Goal: Task Accomplishment & Management: Manage account settings

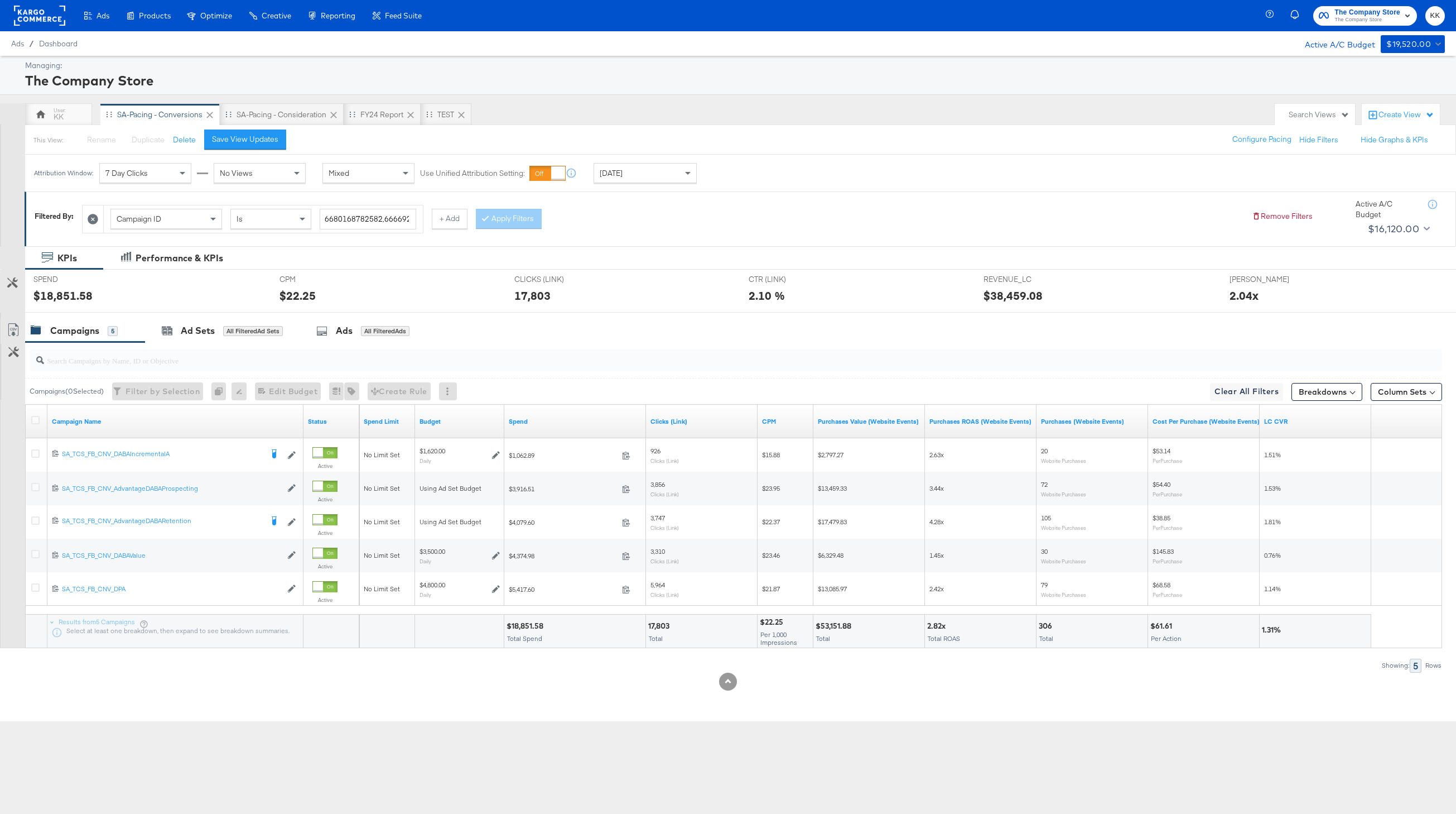
click at [38, 13] on rect at bounding box center [39, 15] width 51 height 20
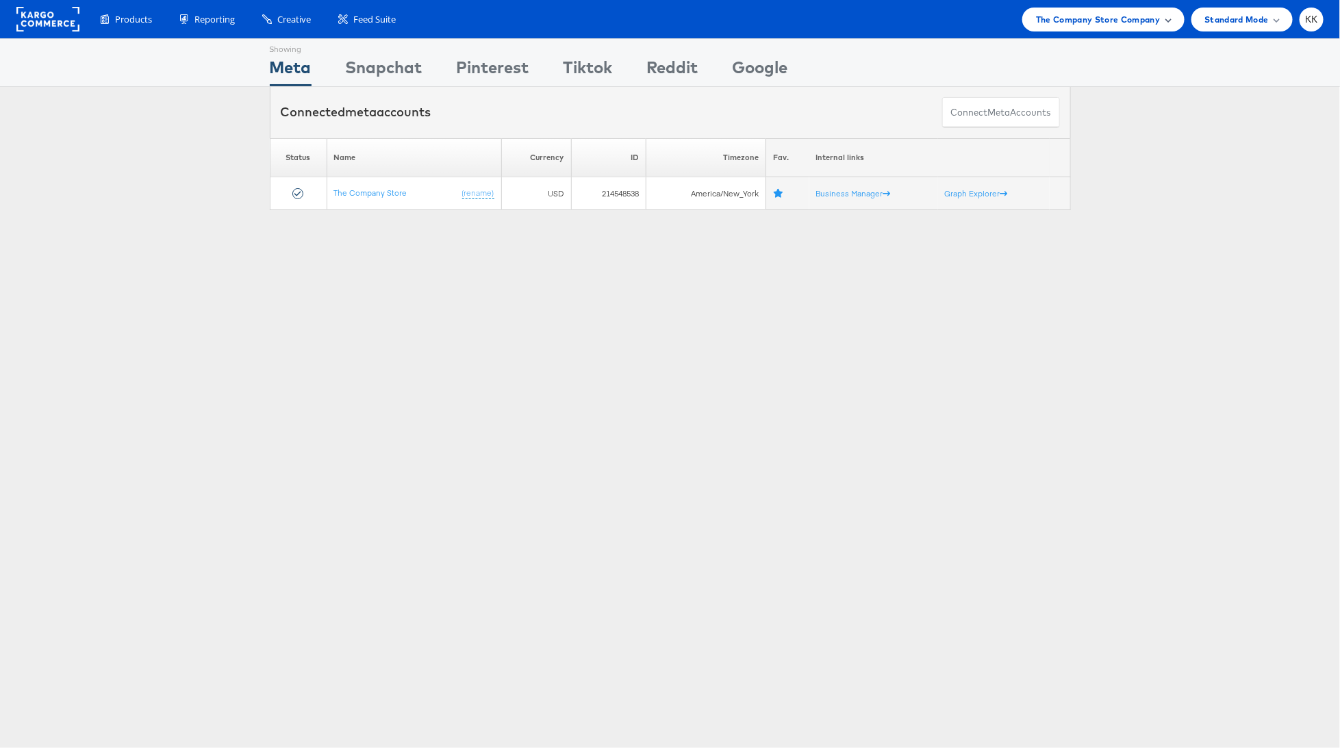
click at [1100, 15] on span "The Company Store Company" at bounding box center [1098, 19] width 125 height 14
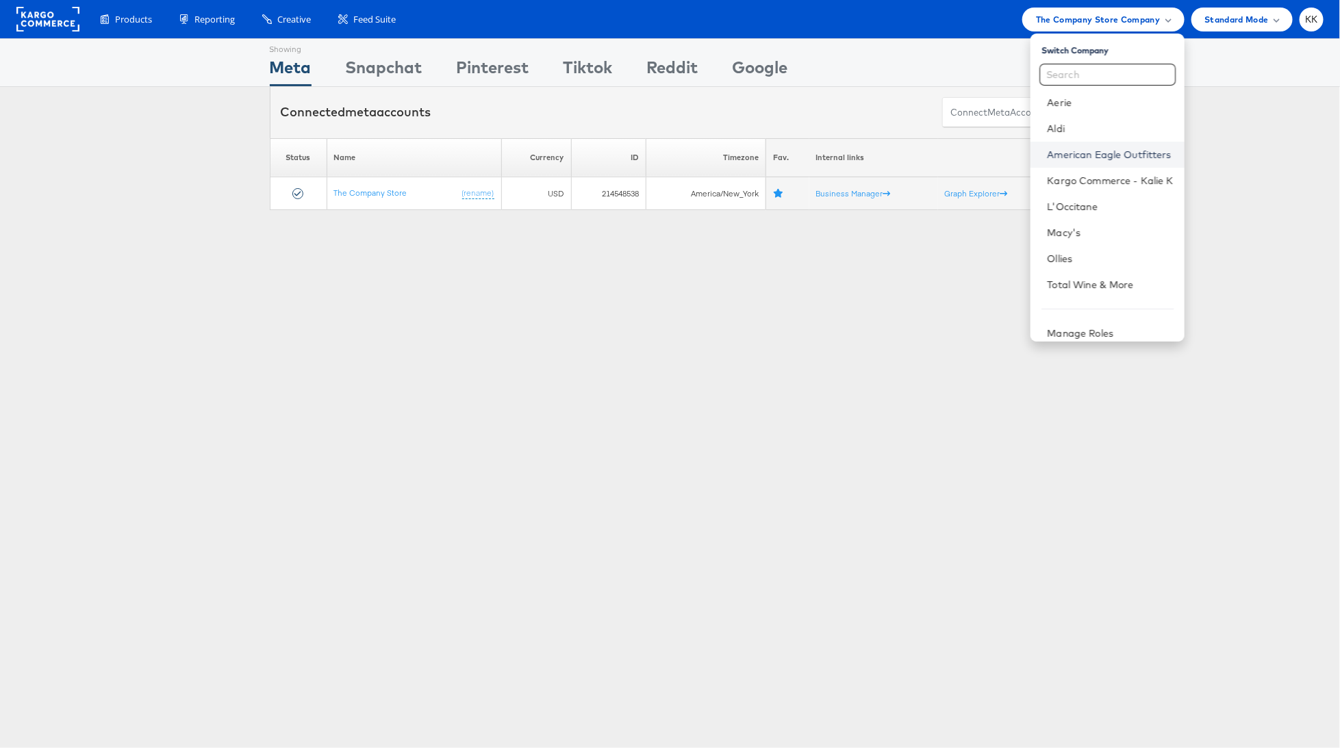
click at [1090, 148] on link "American Eagle Outfitters" at bounding box center [1110, 155] width 126 height 14
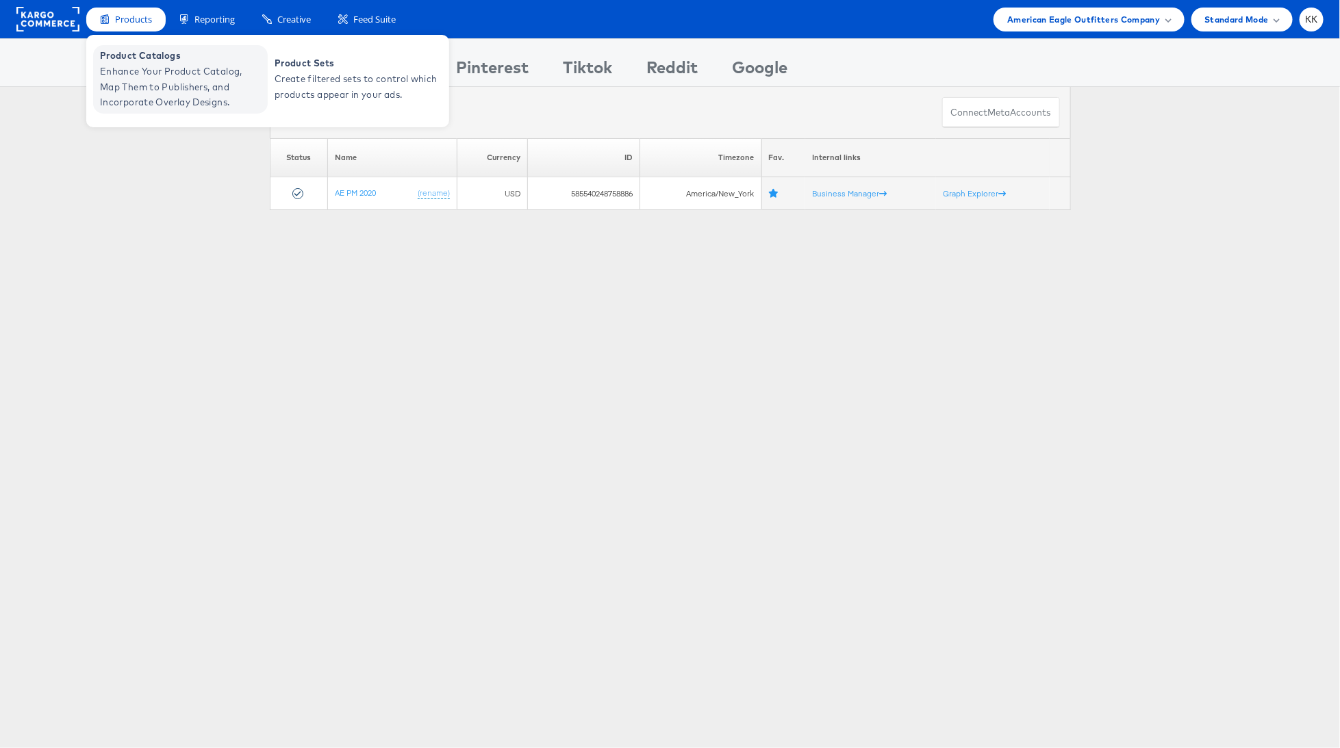
click at [142, 81] on span "Enhance Your Product Catalog, Map Them to Publishers, and Incorporate Overlay D…" at bounding box center [182, 87] width 164 height 47
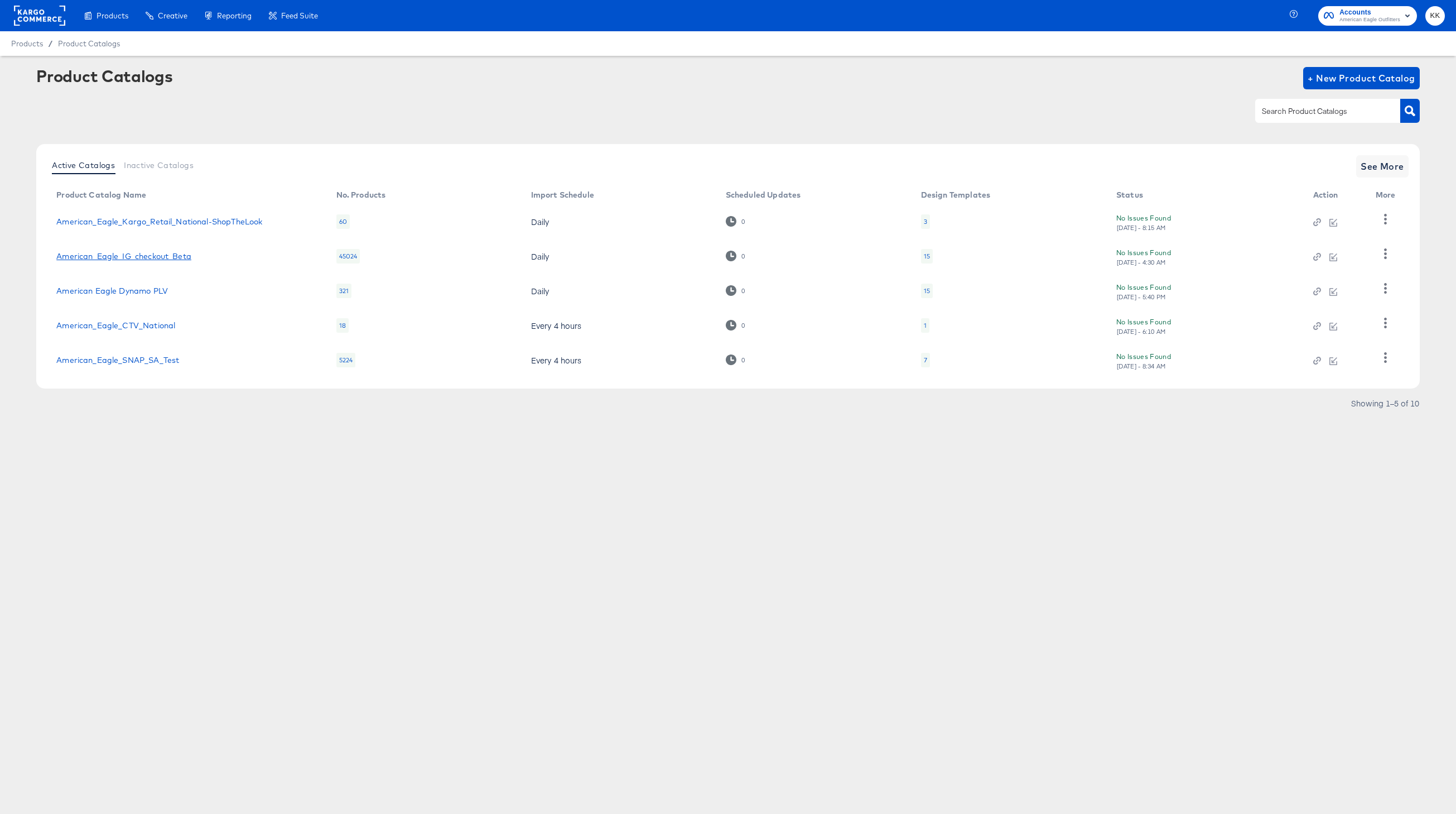
click at [147, 254] on link "American_Eagle_IG_checkout_Beta" at bounding box center [124, 256] width 135 height 9
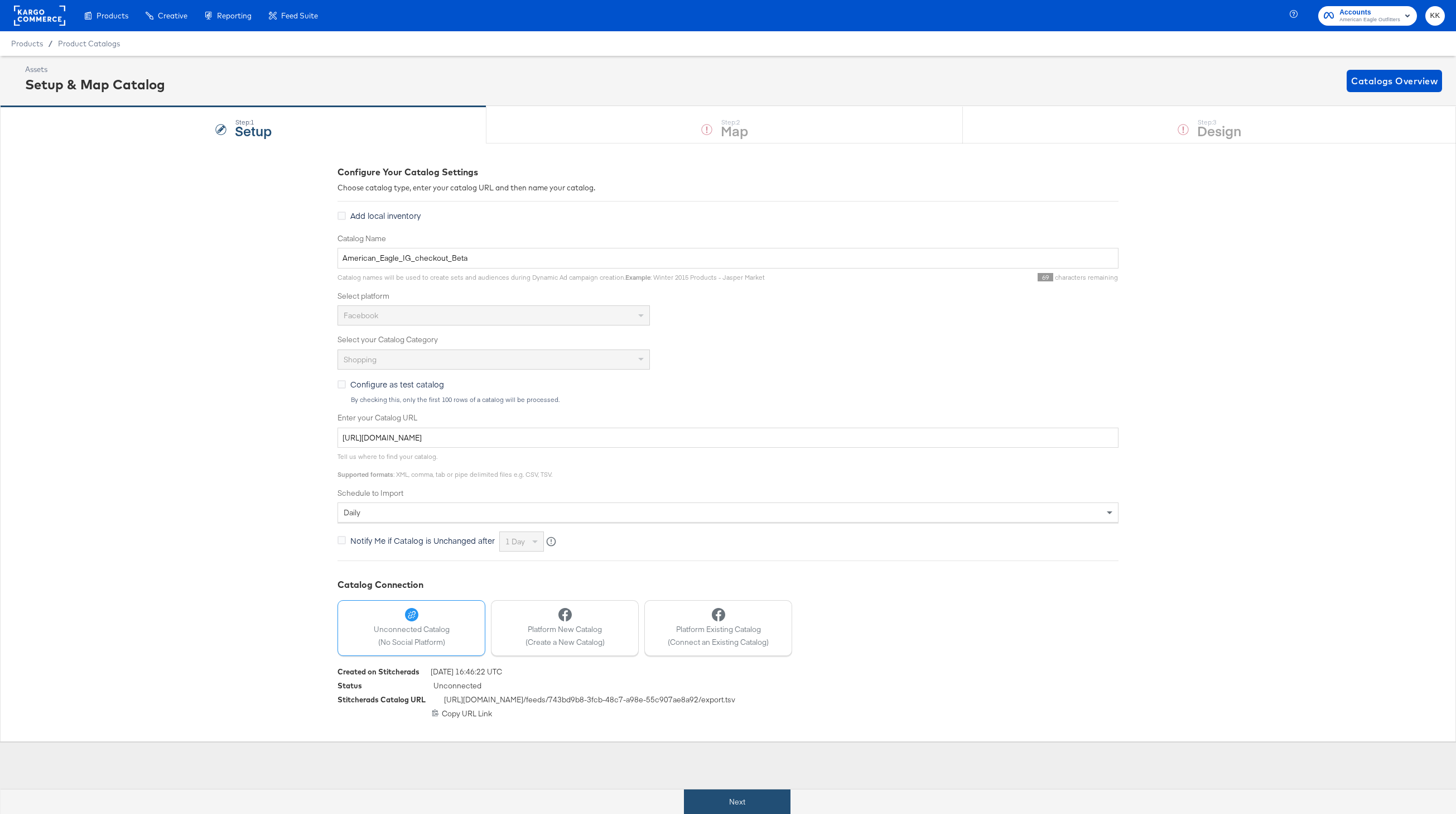
click at [763, 793] on button "Next" at bounding box center [737, 802] width 107 height 25
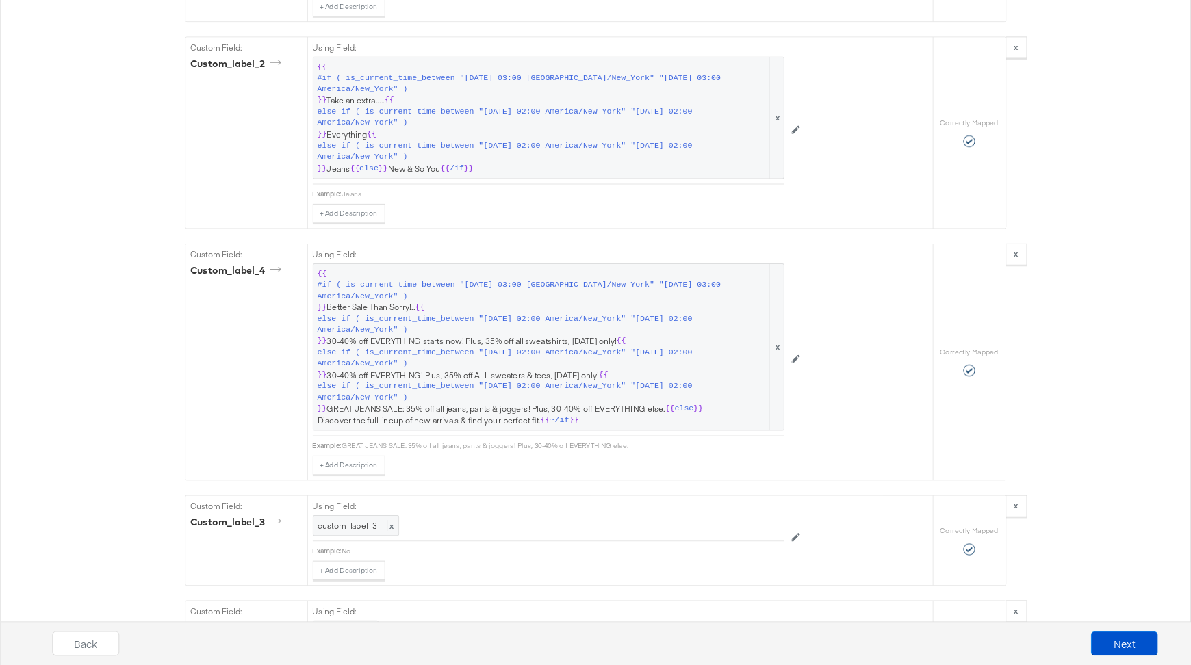
scroll to position [2051, 0]
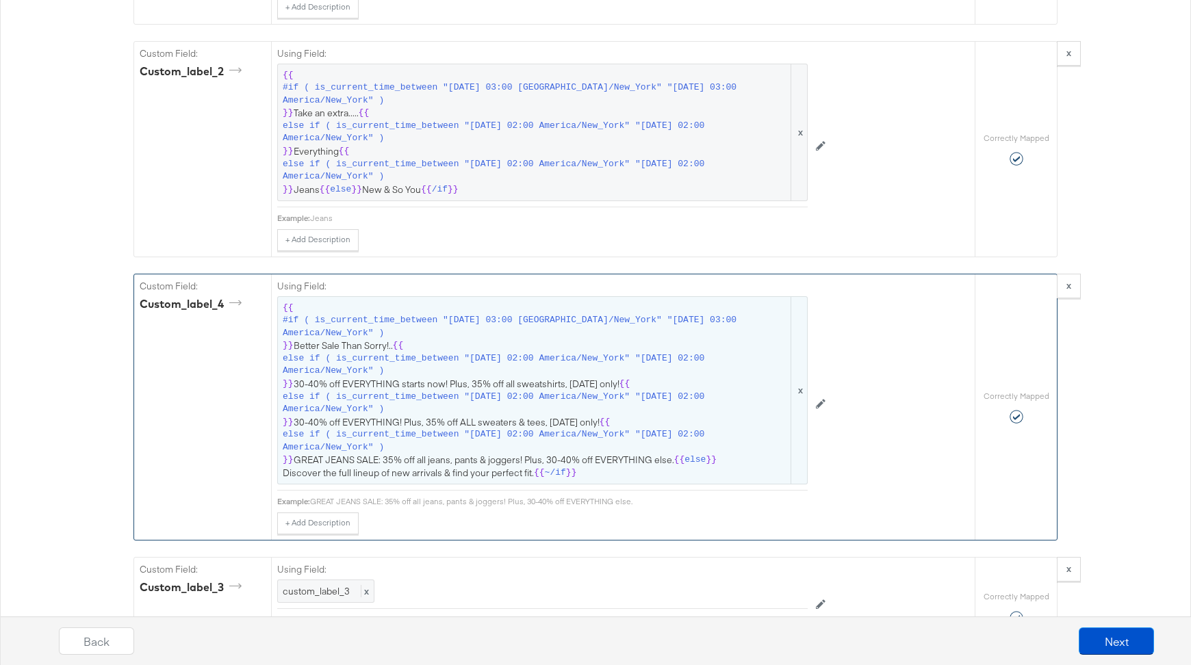
click at [492, 391] on span "else if ( is_current_time_between "2025-09-12 02:00 America/New_York" "2025-09-…" at bounding box center [536, 403] width 506 height 25
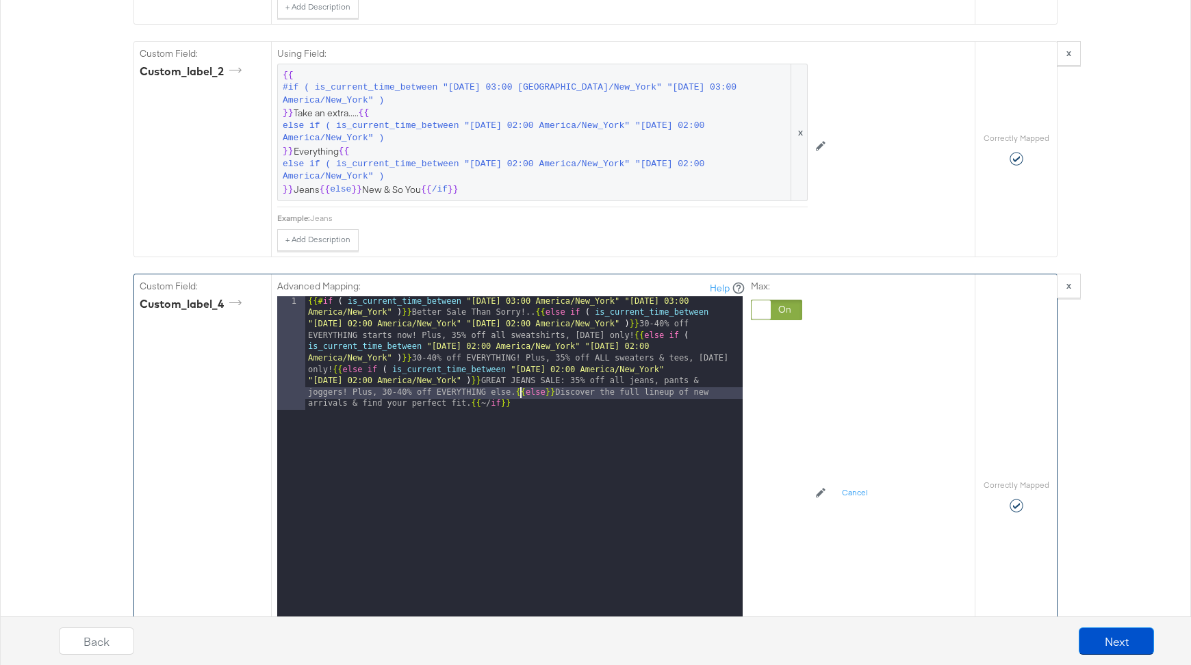
click at [518, 375] on div "{{# if ( is_current_time_between "2024-06-11 03:00 America/New_York" "2024-06-1…" at bounding box center [523, 581] width 437 height 570
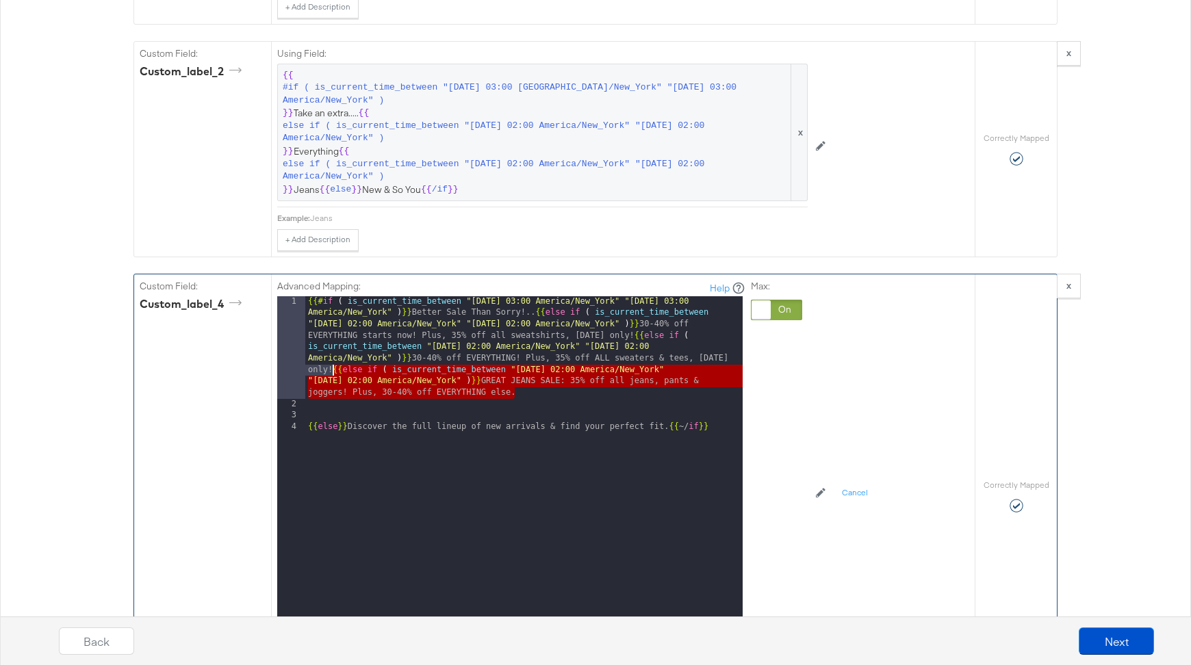
drag, startPoint x: 525, startPoint y: 374, endPoint x: 331, endPoint y: 349, distance: 195.3
click at [331, 349] on div "{{# if ( is_current_time_between "2024-06-11 03:00 America/New_York" "2024-06-1…" at bounding box center [523, 524] width 437 height 457
click at [357, 386] on div "{{# if ( is_current_time_between "2024-06-11 03:00 America/New_York" "2024-06-1…" at bounding box center [523, 524] width 437 height 457
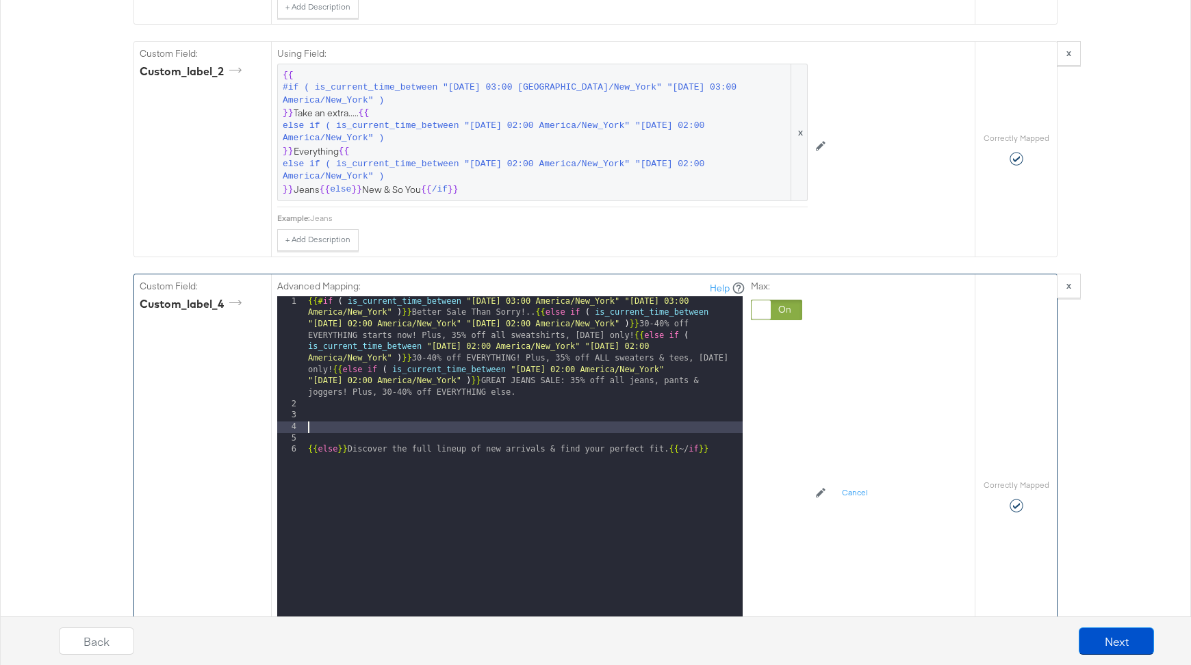
paste textarea
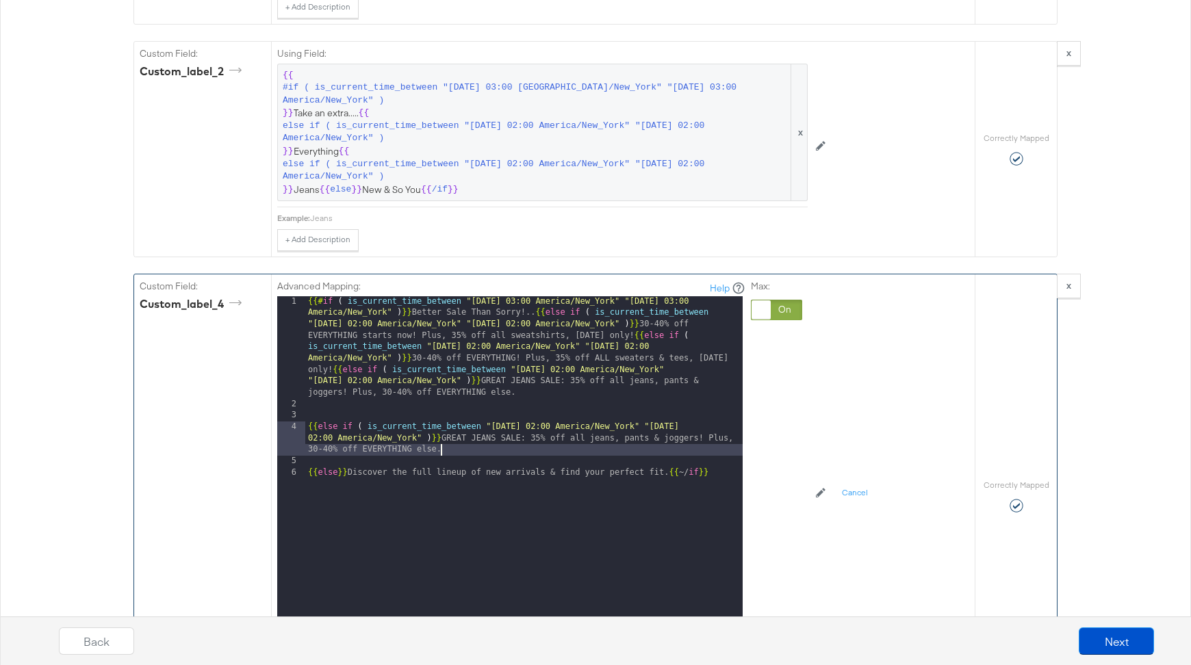
click at [537, 406] on div "{{# if ( is_current_time_between "2024-06-11 03:00 America/New_York" "2024-06-1…" at bounding box center [523, 524] width 437 height 457
click at [715, 407] on div "{{# if ( is_current_time_between "2024-06-11 03:00 America/New_York" "2024-06-1…" at bounding box center [523, 524] width 437 height 457
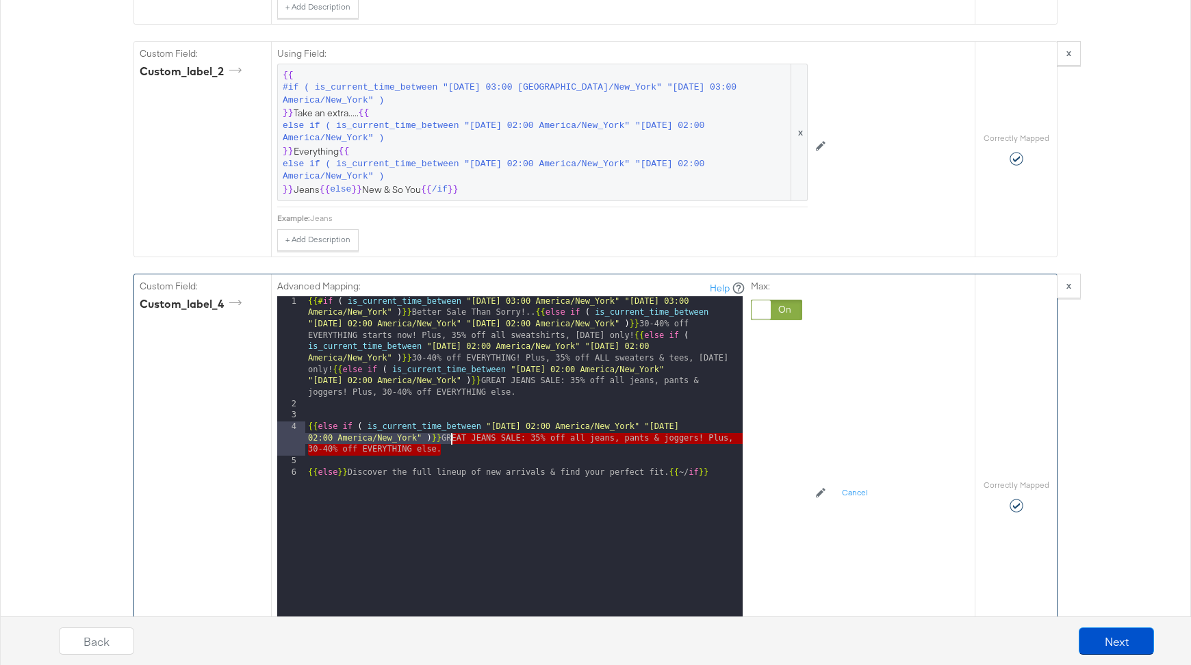
drag, startPoint x: 444, startPoint y: 428, endPoint x: 453, endPoint y: 418, distance: 13.1
click at [453, 418] on div "{{# if ( is_current_time_between "2024-06-11 03:00 America/New_York" "2024-06-1…" at bounding box center [523, 524] width 437 height 457
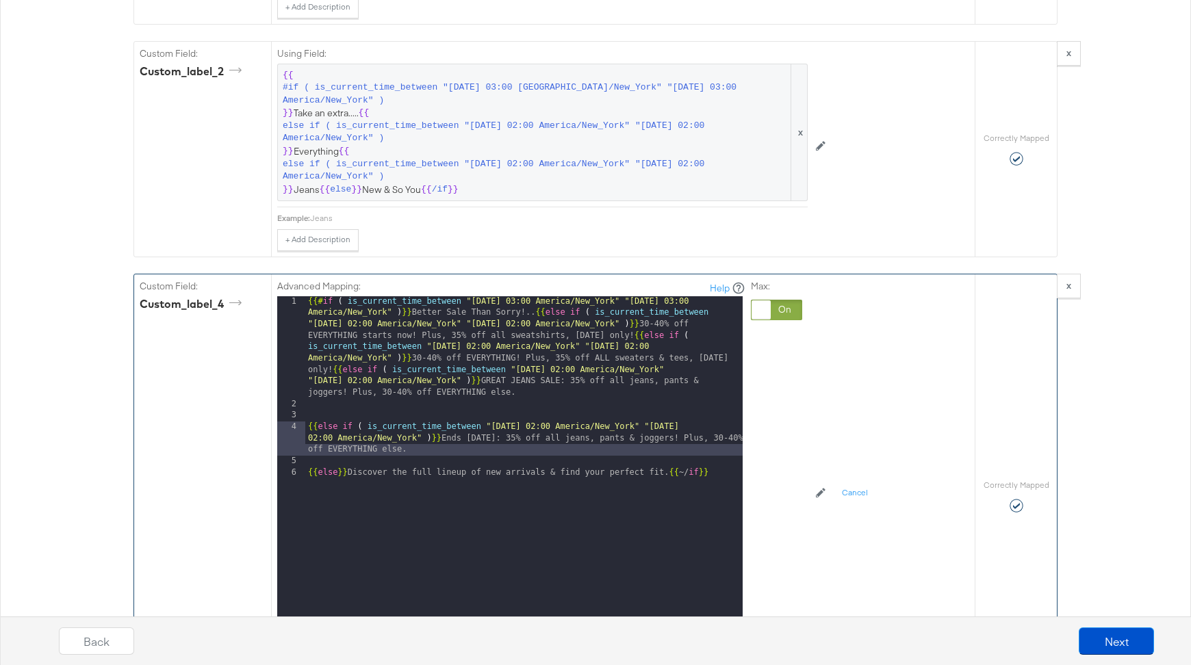
click at [307, 409] on div "{{# if ( is_current_time_between "2024-06-11 03:00 America/New_York" "2024-06-1…" at bounding box center [523, 524] width 437 height 457
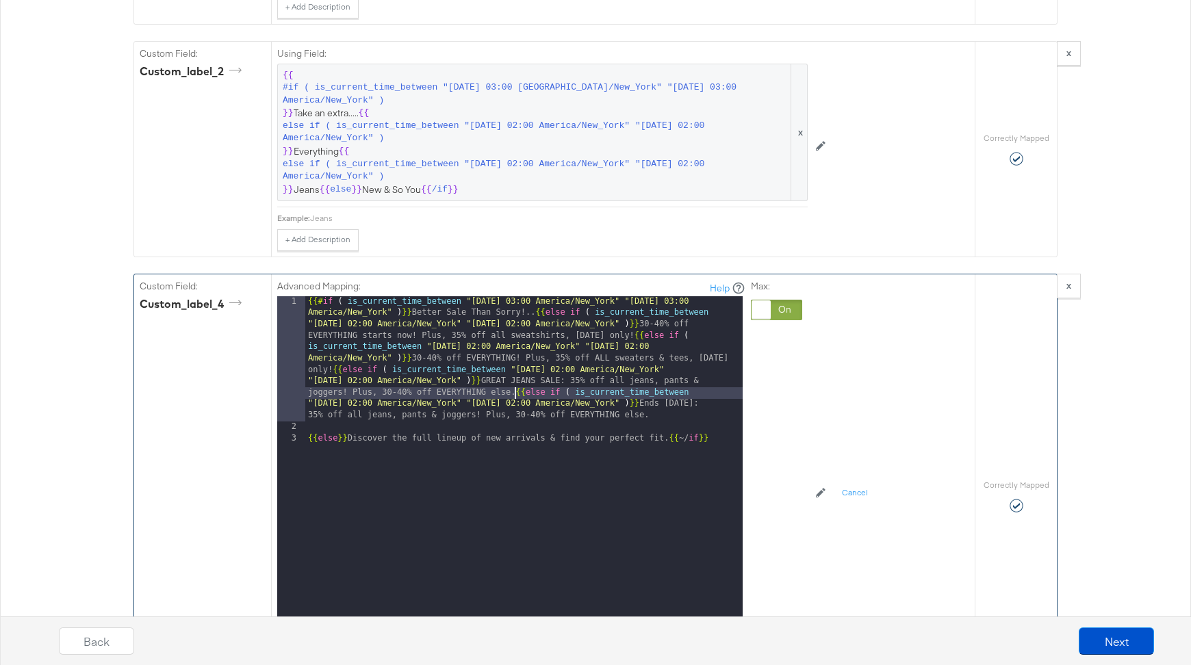
click at [309, 420] on div "{{# if ( is_current_time_between "2024-06-11 03:00 America/New_York" "2024-06-1…" at bounding box center [523, 535] width 437 height 479
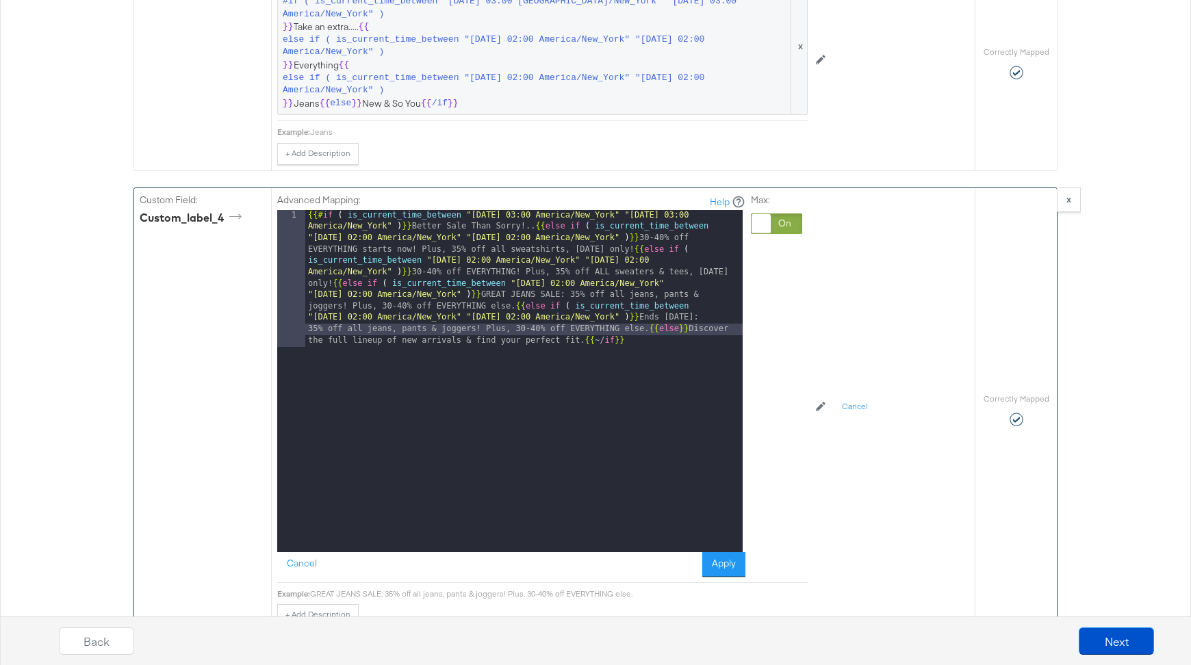
scroll to position [2136, 0]
click at [717, 553] on button "Apply" at bounding box center [723, 565] width 43 height 25
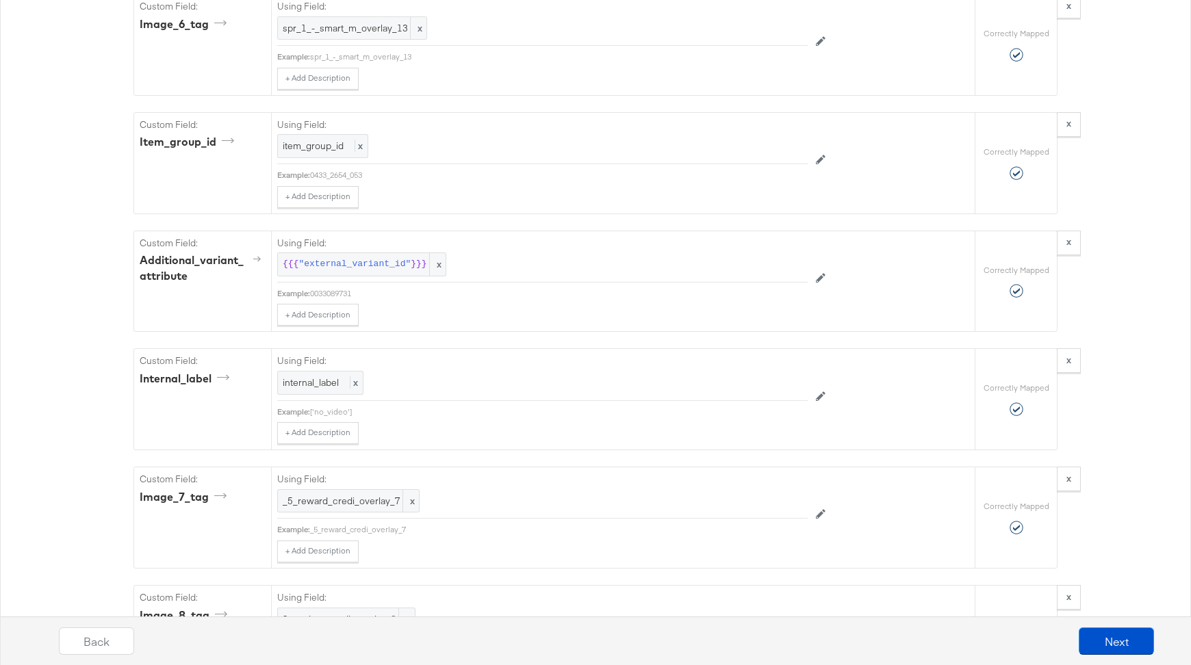
scroll to position [3995, 0]
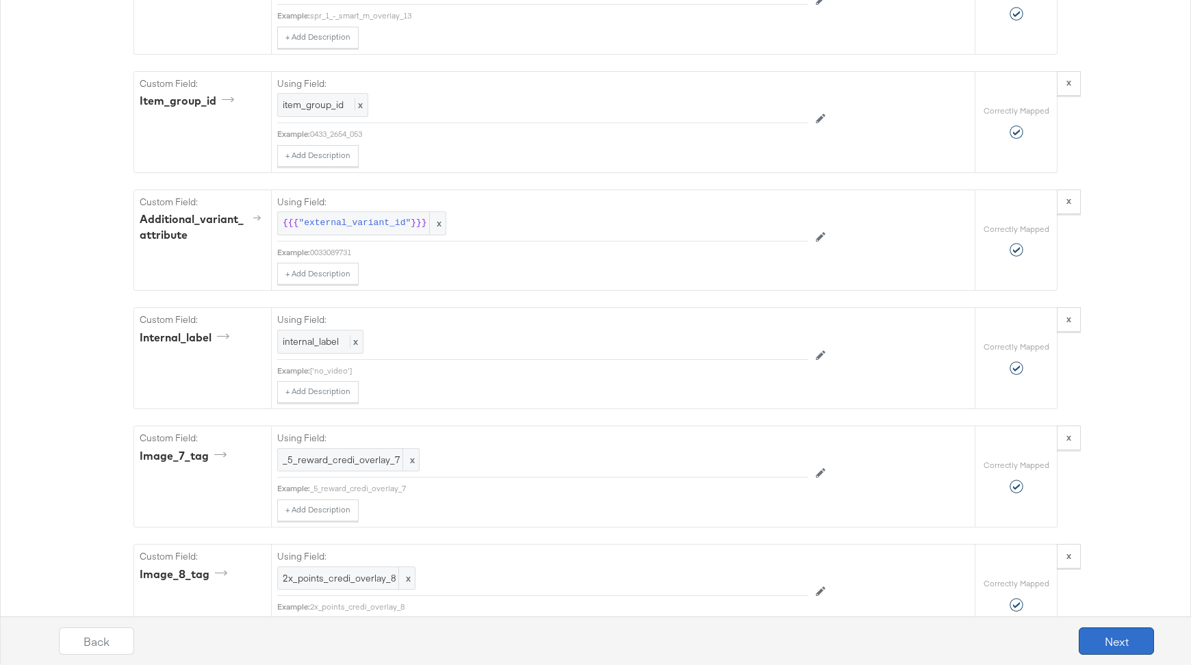
click at [1125, 635] on button "Next" at bounding box center [1116, 641] width 75 height 27
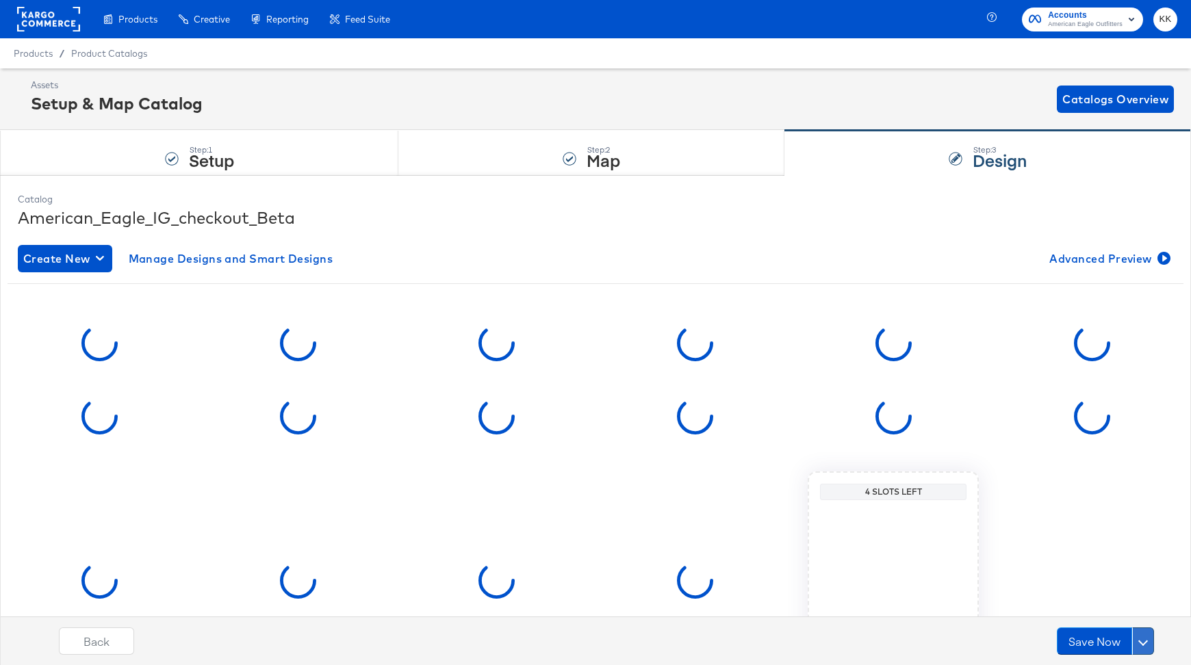
click at [1148, 637] on button at bounding box center [1143, 641] width 22 height 27
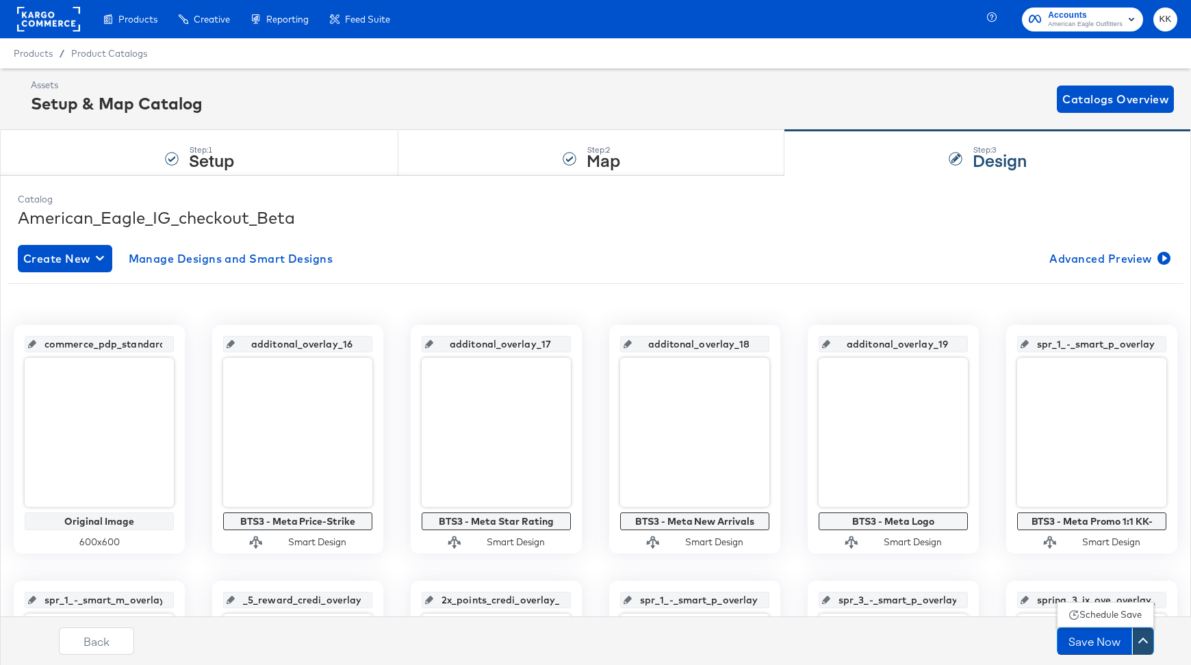
click at [1105, 617] on div "Schedule Save" at bounding box center [1110, 614] width 62 height 13
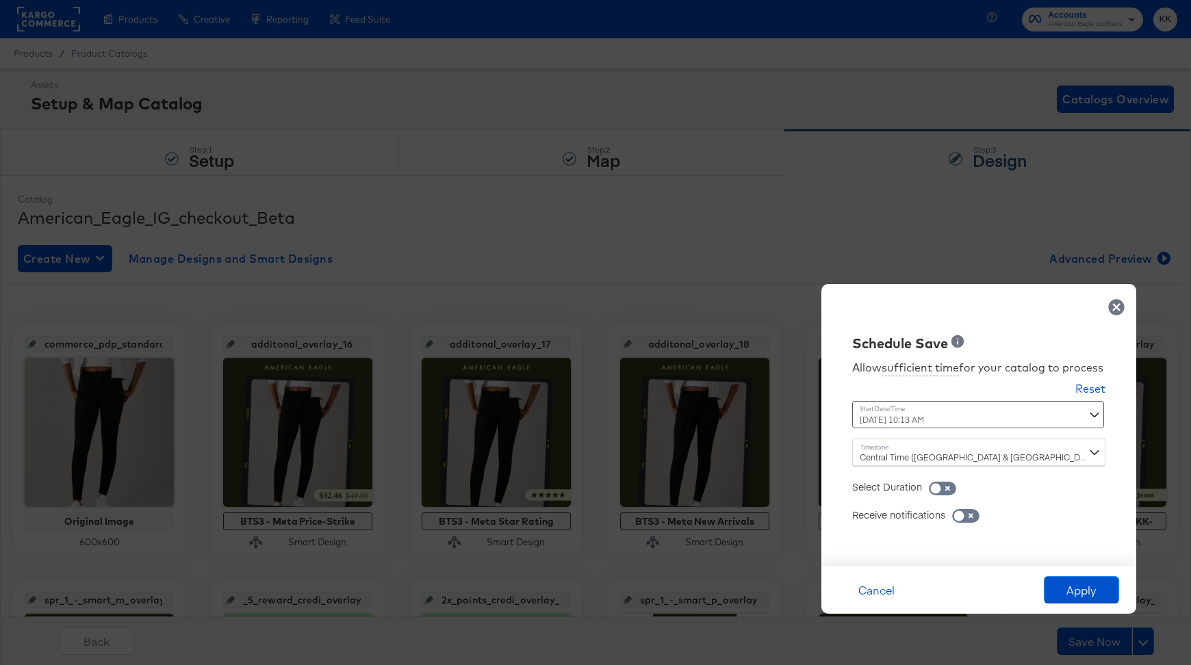
click at [911, 421] on div "September 14th 2025 10:13 AM ‹ September 2025 › Su Mo Tu We Th Fr Sa 31 1 2 3 4…" at bounding box center [944, 414] width 185 height 27
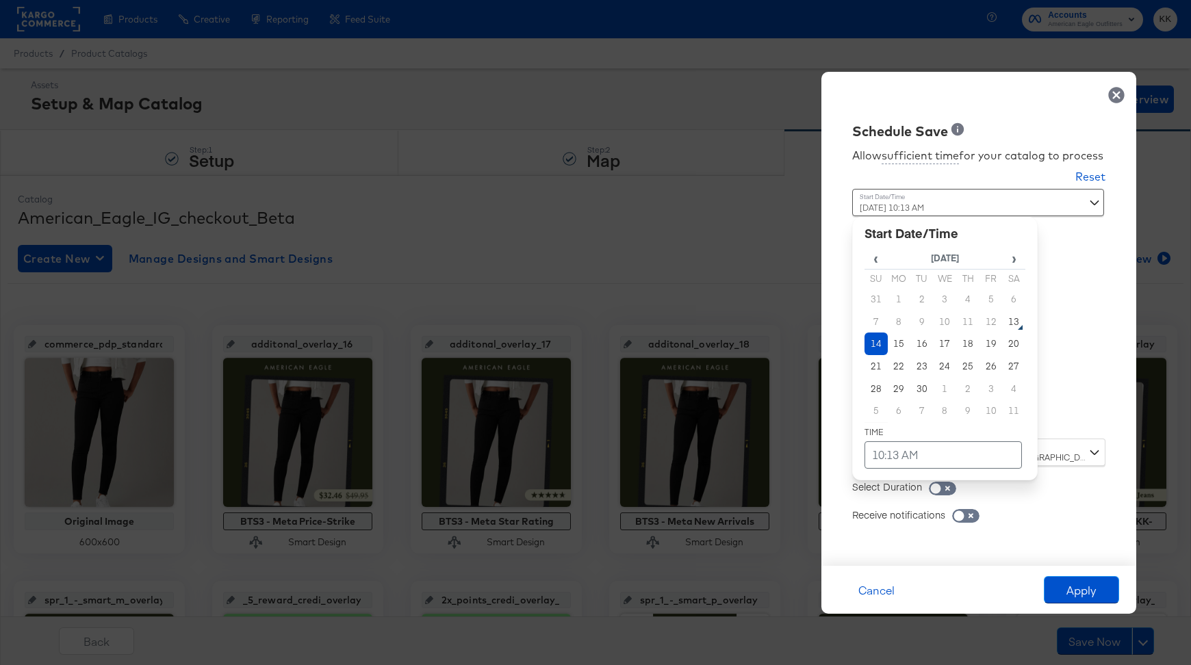
click at [872, 346] on td "14" at bounding box center [875, 344] width 23 height 23
click at [887, 448] on td "10:13 AM" at bounding box center [942, 454] width 157 height 27
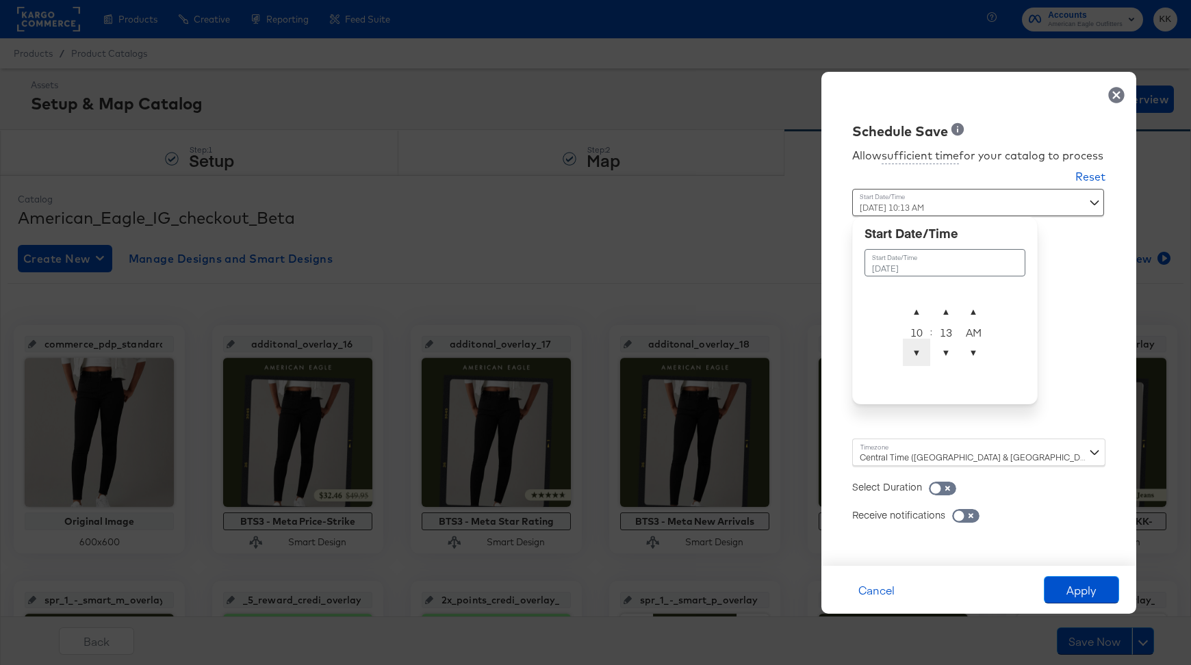
click at [918, 359] on span "▼" at bounding box center [916, 352] width 27 height 27
click at [919, 354] on span "▼" at bounding box center [916, 352] width 27 height 27
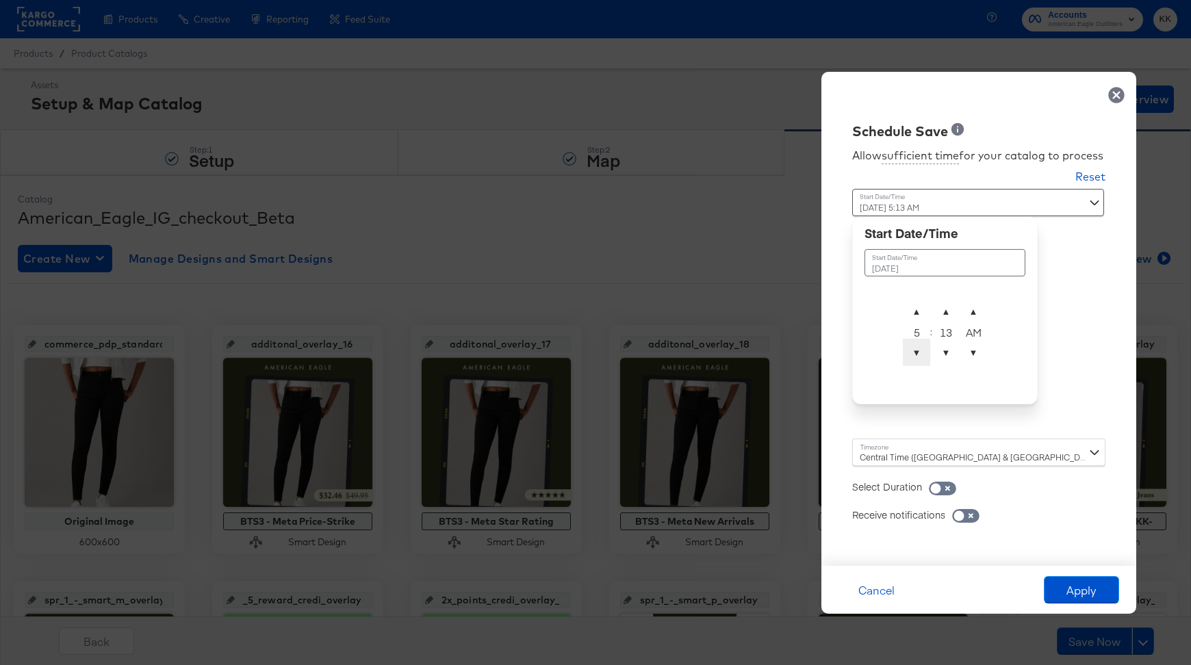
click at [919, 354] on span "▼" at bounding box center [916, 352] width 27 height 27
click at [941, 356] on span "▼" at bounding box center [945, 352] width 27 height 27
click at [951, 298] on span "▲" at bounding box center [945, 311] width 27 height 27
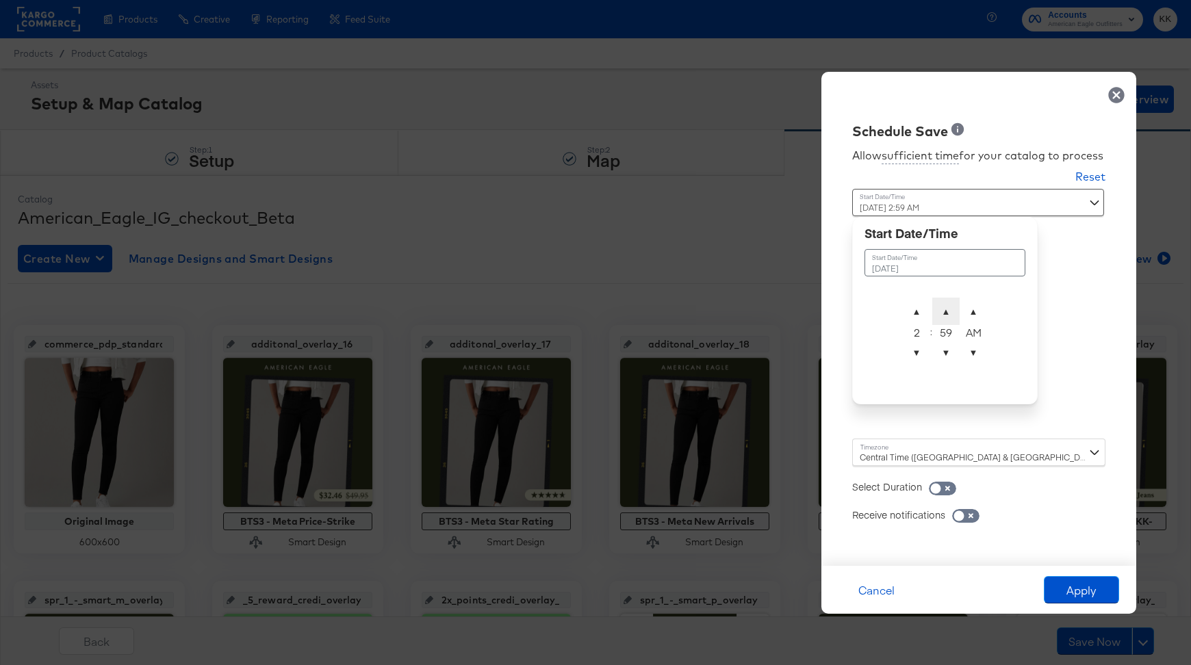
type input "September 14th 2025 2:00 AM"
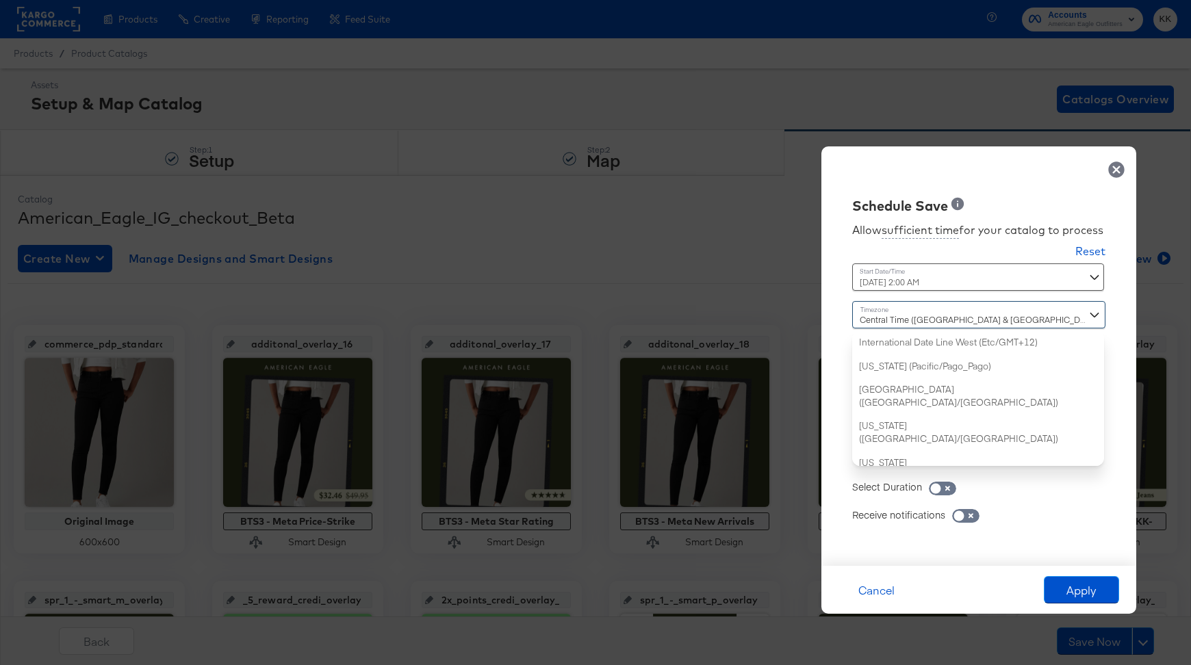
click at [887, 454] on div "Central Time (US & Canada) (America/Chicago) International Date Line West (Etc/…" at bounding box center [978, 383] width 253 height 165
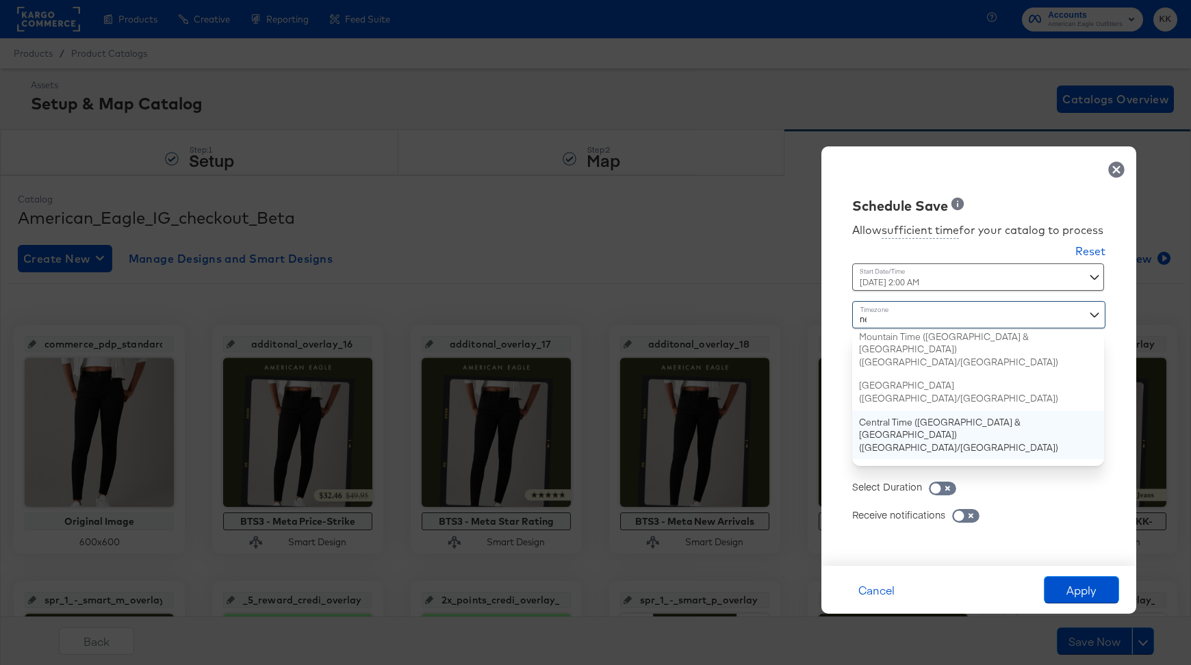
type input "new"
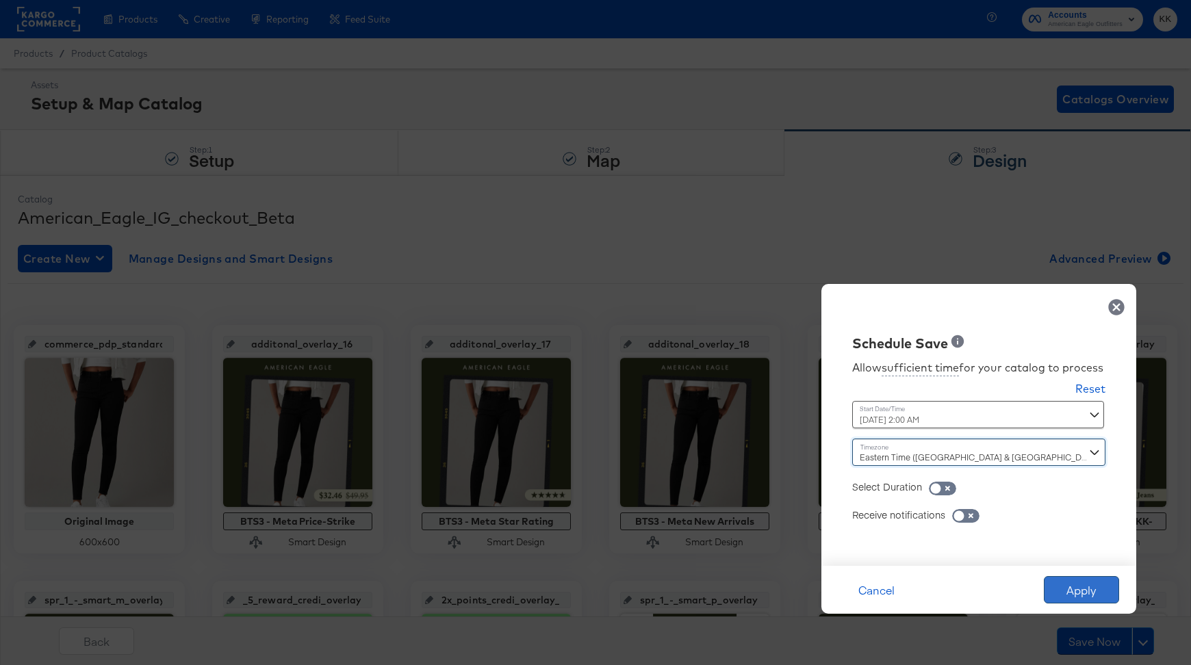
click at [1077, 590] on button "Apply" at bounding box center [1081, 589] width 75 height 27
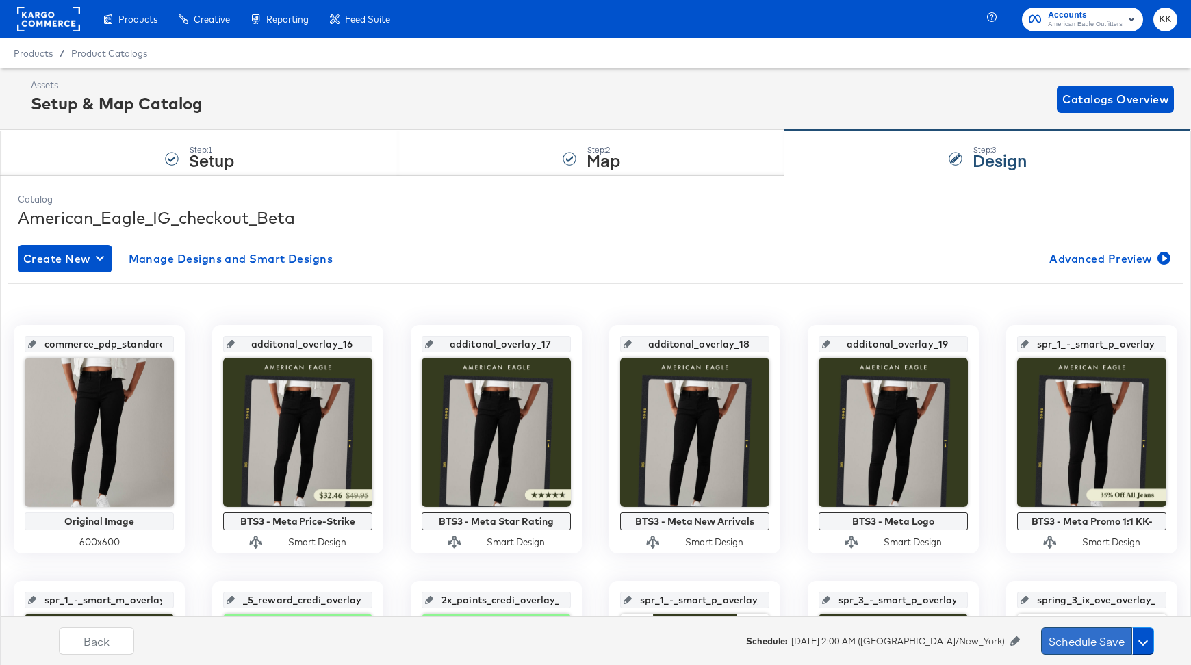
click at [1060, 647] on button "Schedule Save" at bounding box center [1086, 641] width 91 height 27
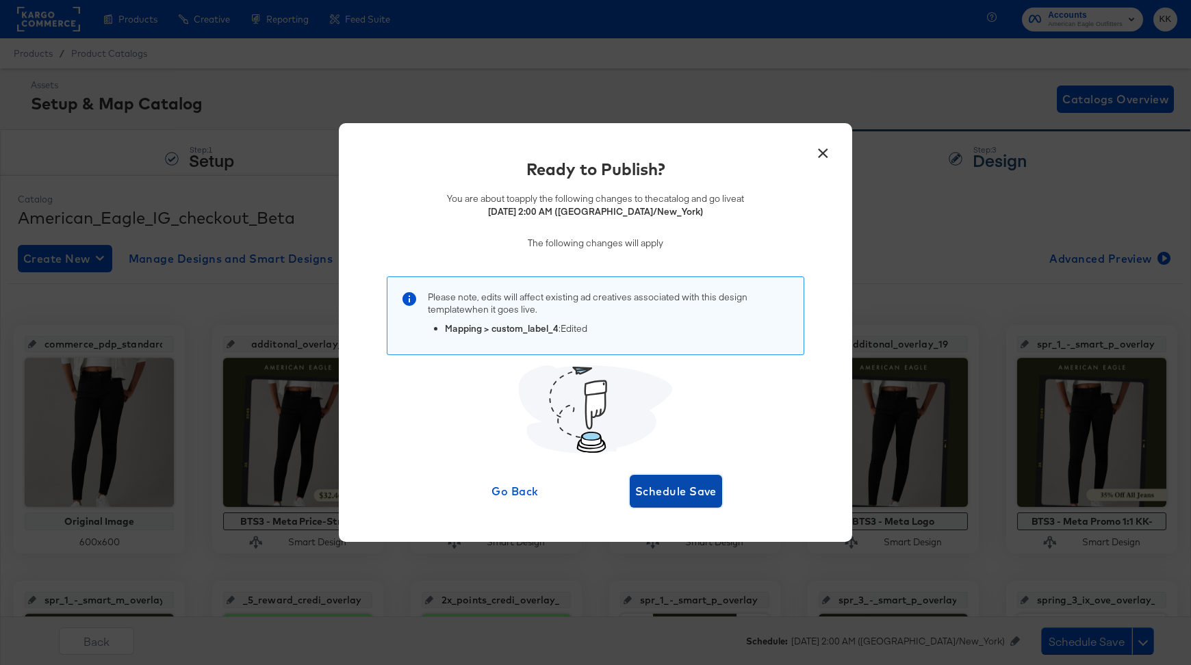
click at [688, 494] on span "Schedule Save" at bounding box center [675, 491] width 81 height 19
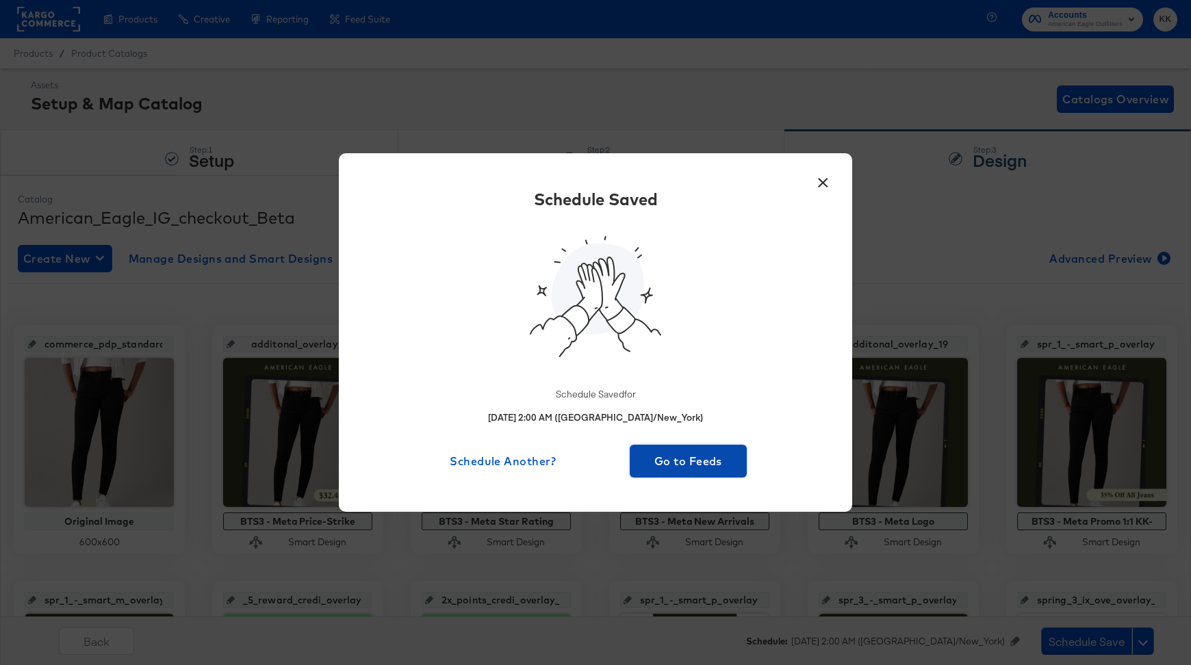
click at [678, 469] on span "Go to Feeds" at bounding box center [688, 461] width 106 height 19
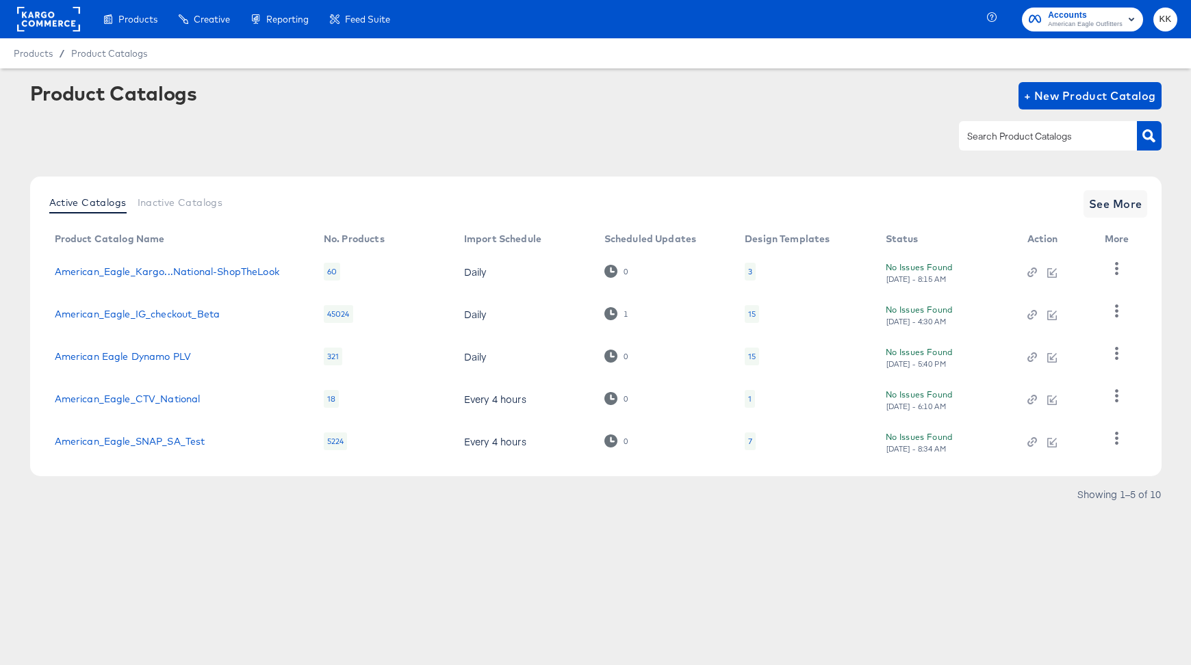
click at [63, 30] on rect at bounding box center [48, 19] width 63 height 25
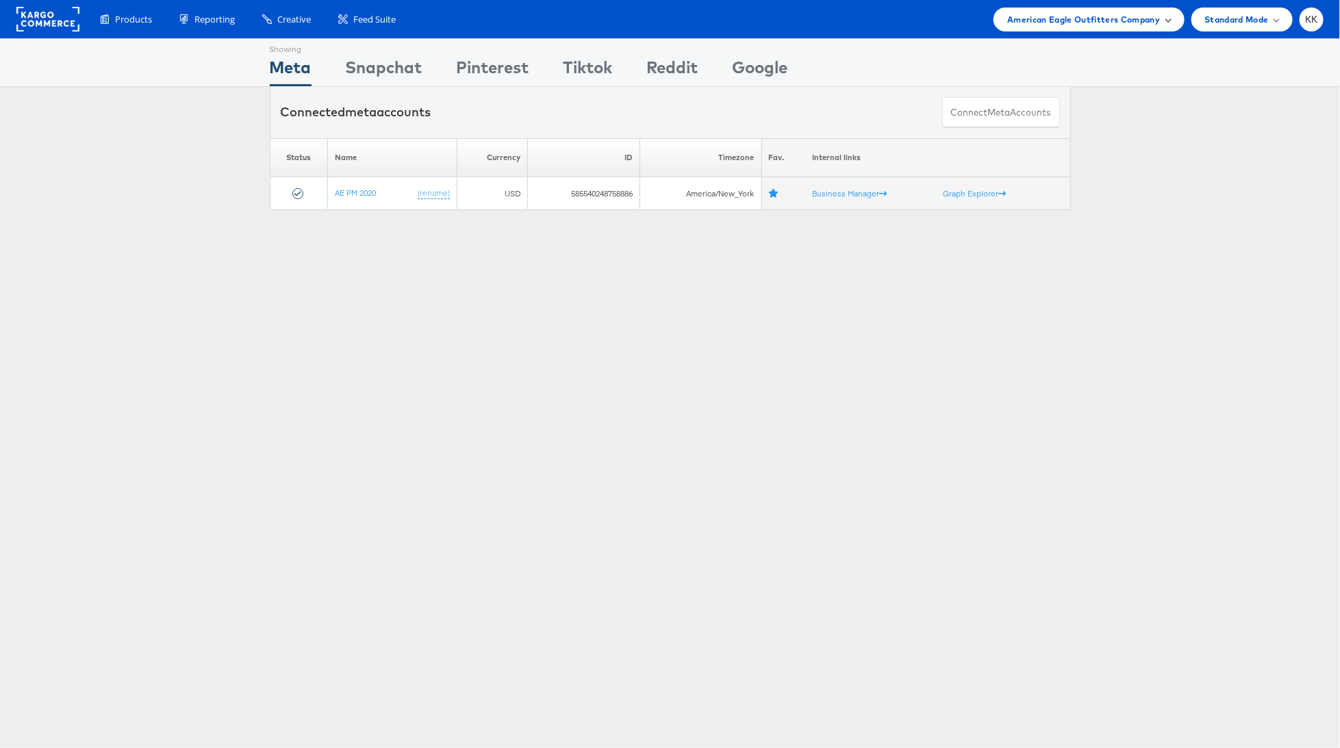
click at [1120, 15] on span "American Eagle Outfitters Company" at bounding box center [1083, 19] width 153 height 14
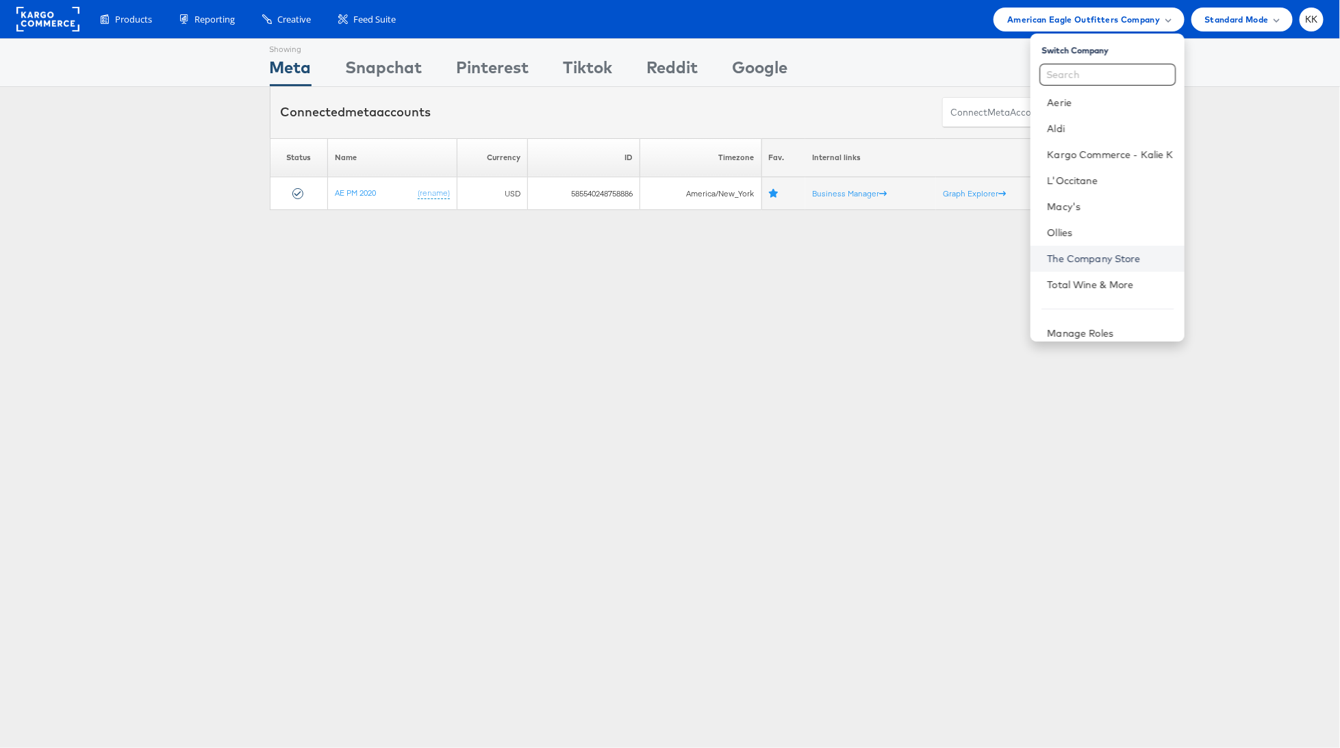
click at [1111, 257] on link "The Company Store" at bounding box center [1110, 259] width 126 height 14
